Goal: Use online tool/utility: Utilize a website feature to perform a specific function

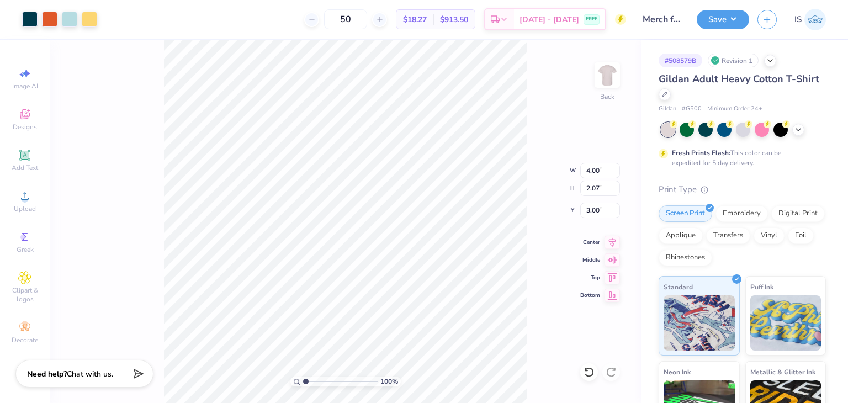
type input "7.96"
type input "4.13"
type input "9.27"
type input "4.80"
click at [724, 25] on button "Save" at bounding box center [723, 17] width 52 height 19
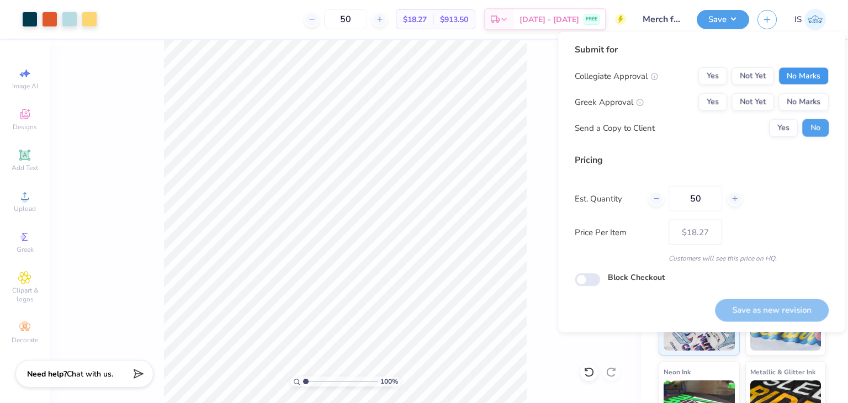
click at [816, 76] on button "No Marks" at bounding box center [803, 76] width 50 height 18
click at [716, 98] on button "Yes" at bounding box center [712, 102] width 29 height 18
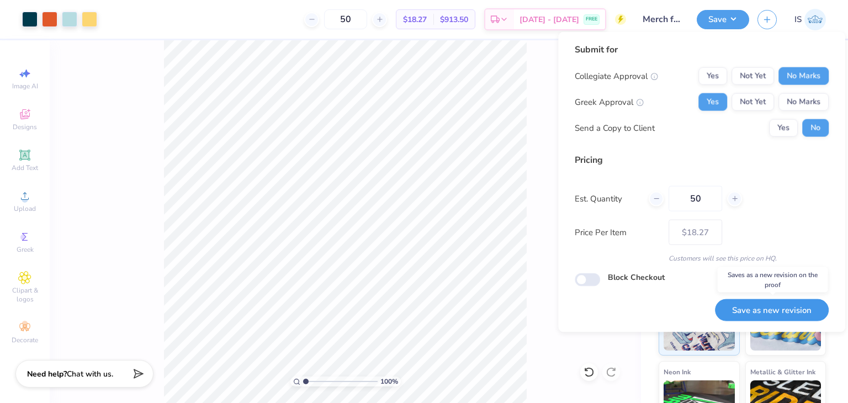
click at [784, 317] on button "Save as new revision" at bounding box center [772, 310] width 114 height 23
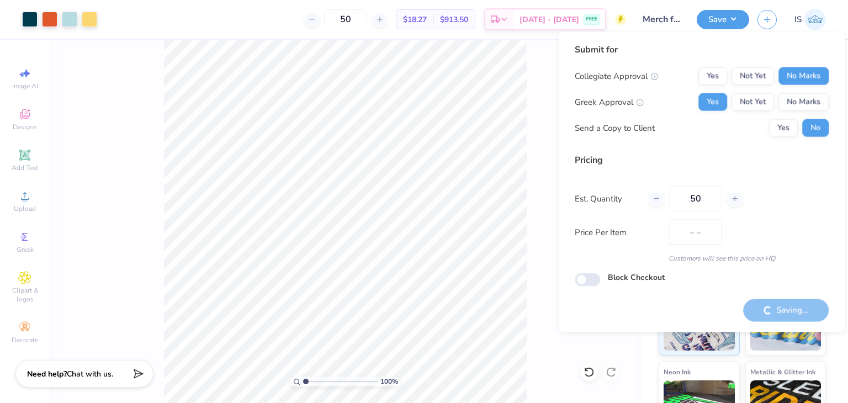
type input "$18.27"
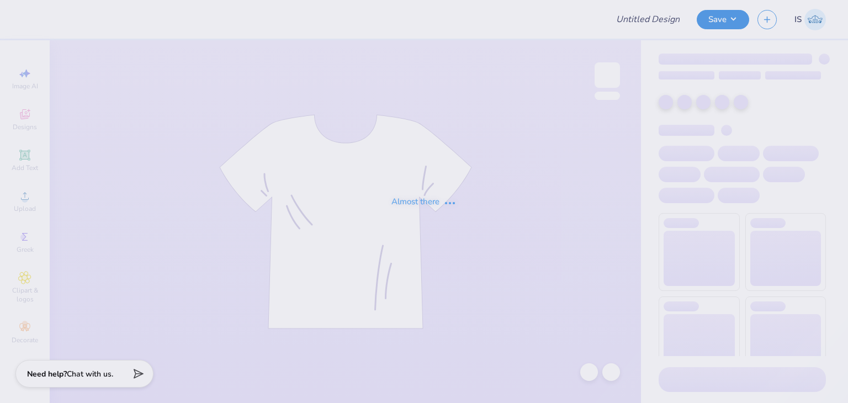
type input "Jackets for CC"
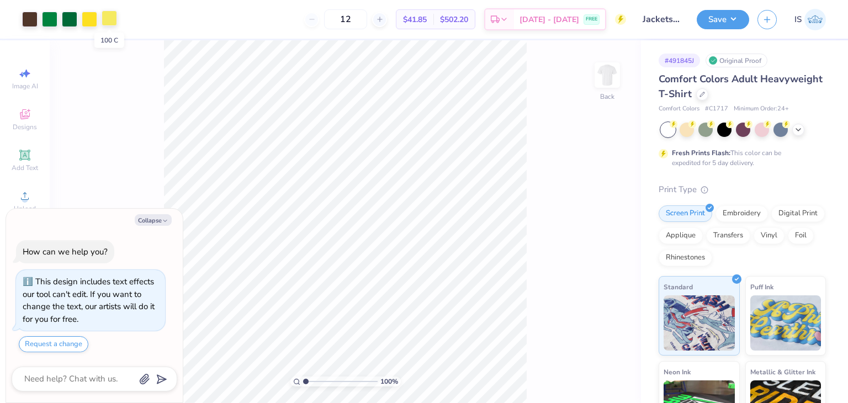
click at [109, 25] on div at bounding box center [109, 17] width 15 height 15
type textarea "x"
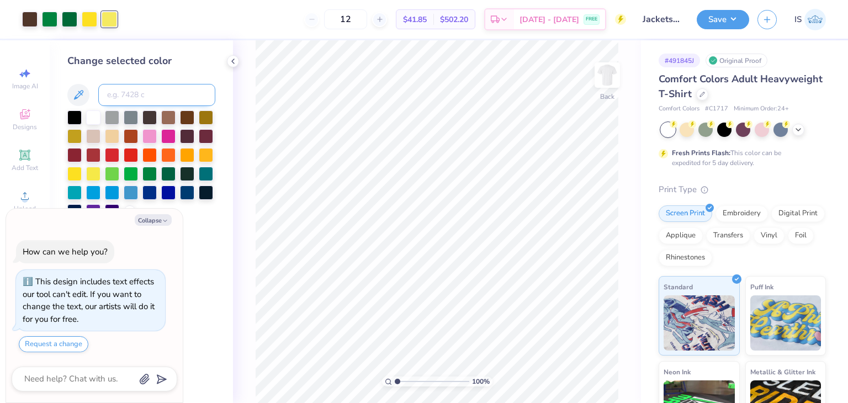
click at [145, 91] on input at bounding box center [156, 95] width 117 height 22
type input "476"
click at [590, 373] on icon at bounding box center [589, 372] width 11 height 11
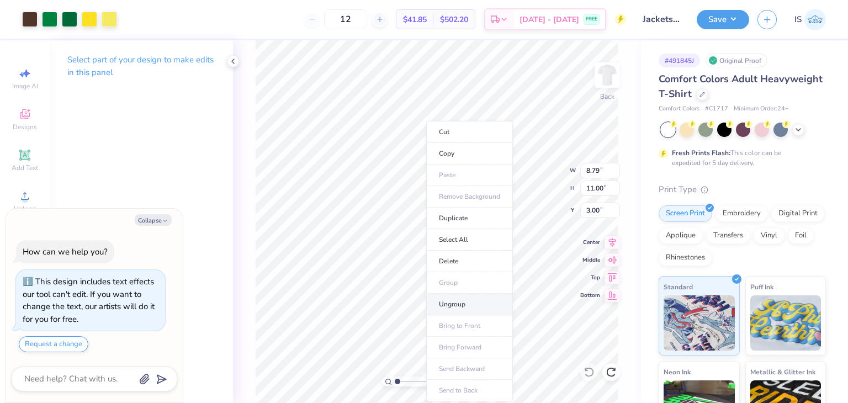
click at [464, 299] on li "Ungroup" at bounding box center [469, 305] width 87 height 22
type textarea "x"
